Goal: Task Accomplishment & Management: Manage account settings

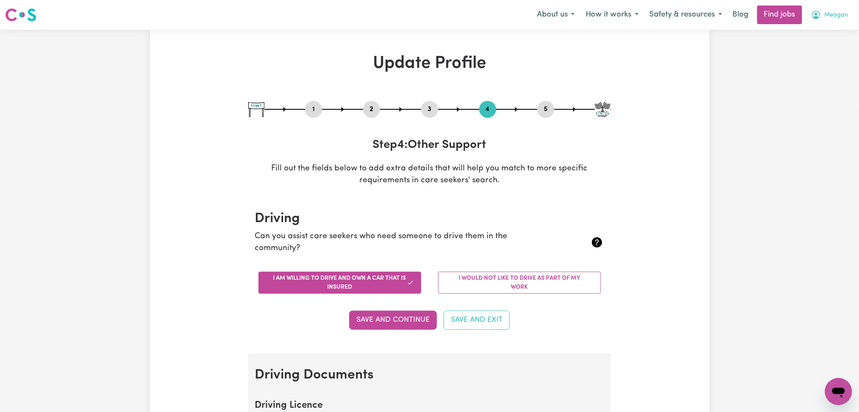
click at [843, 16] on span "Meagan" at bounding box center [837, 15] width 24 height 9
click at [809, 60] on link "Logout" at bounding box center [820, 65] width 67 height 16
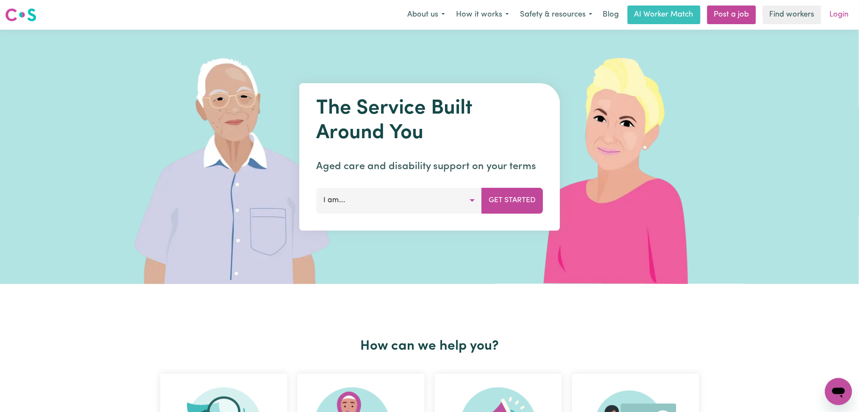
click at [836, 13] on link "Login" at bounding box center [839, 15] width 29 height 19
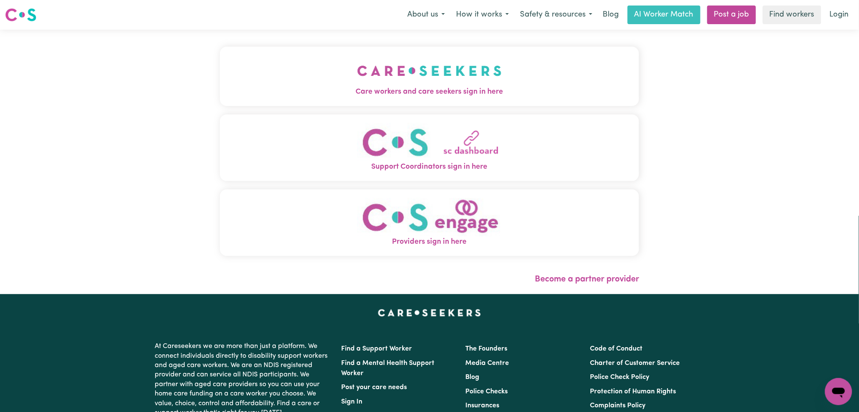
click at [310, 92] on span "Care workers and care seekers sign in here" at bounding box center [430, 91] width 420 height 11
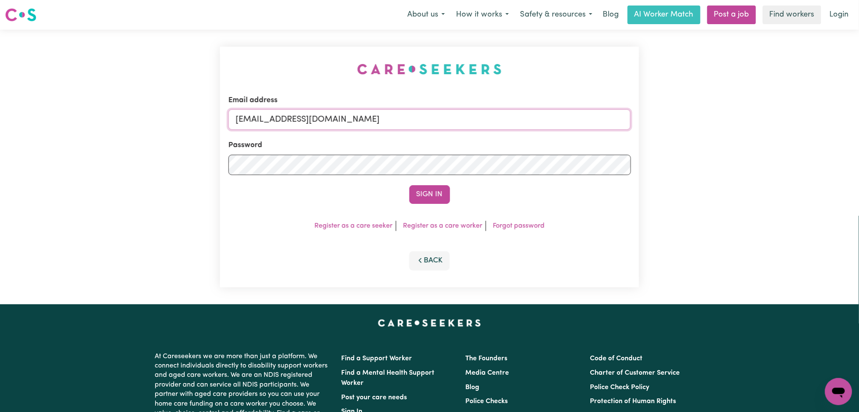
click at [370, 114] on input "[EMAIL_ADDRESS][DOMAIN_NAME]" at bounding box center [429, 119] width 403 height 20
drag, startPoint x: 282, startPoint y: 113, endPoint x: 559, endPoint y: 112, distance: 277.2
click at [559, 112] on input "Superuser~[EMAIL_ADDRESS][DOMAIN_NAME]" at bounding box center [429, 119] width 403 height 20
type input "Superuser~[EMAIL_ADDRESS][DOMAIN_NAME]"
click at [409, 185] on button "Sign In" at bounding box center [429, 194] width 41 height 19
